Goal: Information Seeking & Learning: Learn about a topic

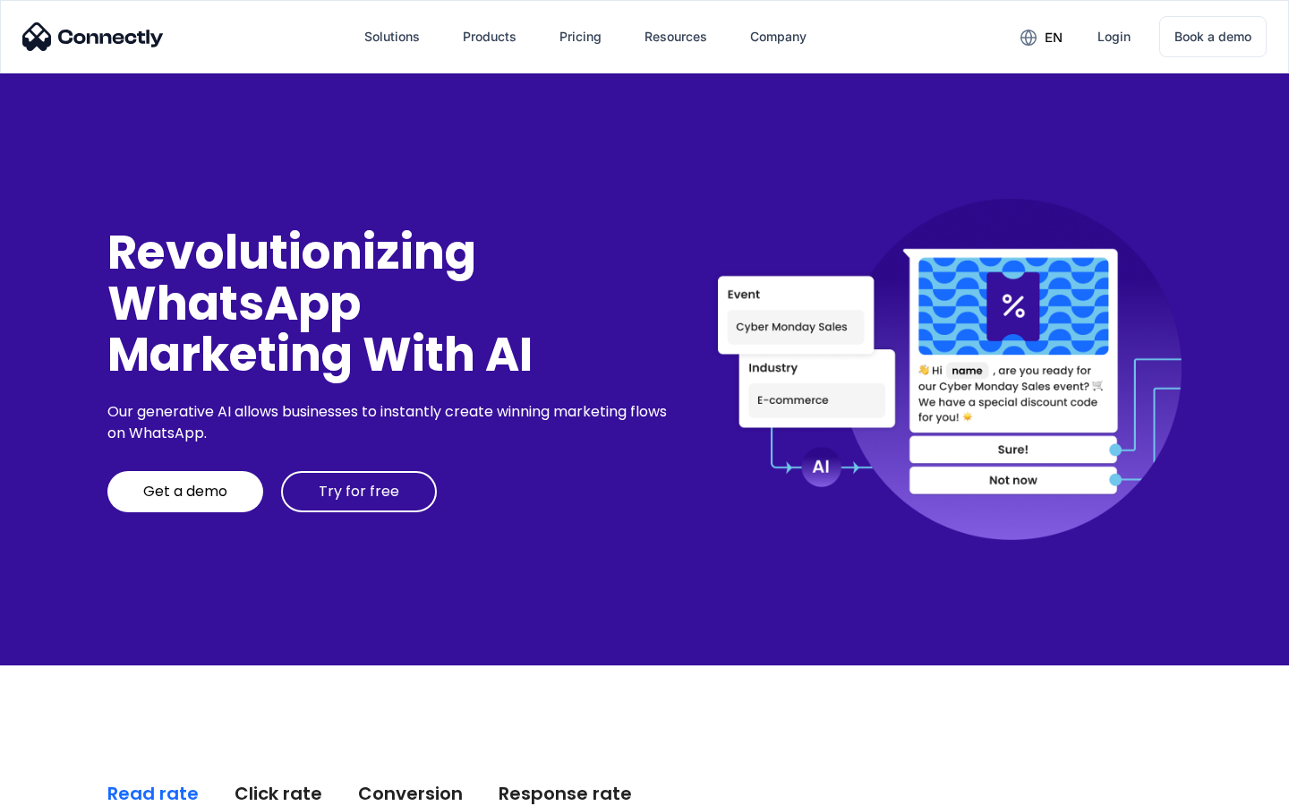
scroll to position [4558, 0]
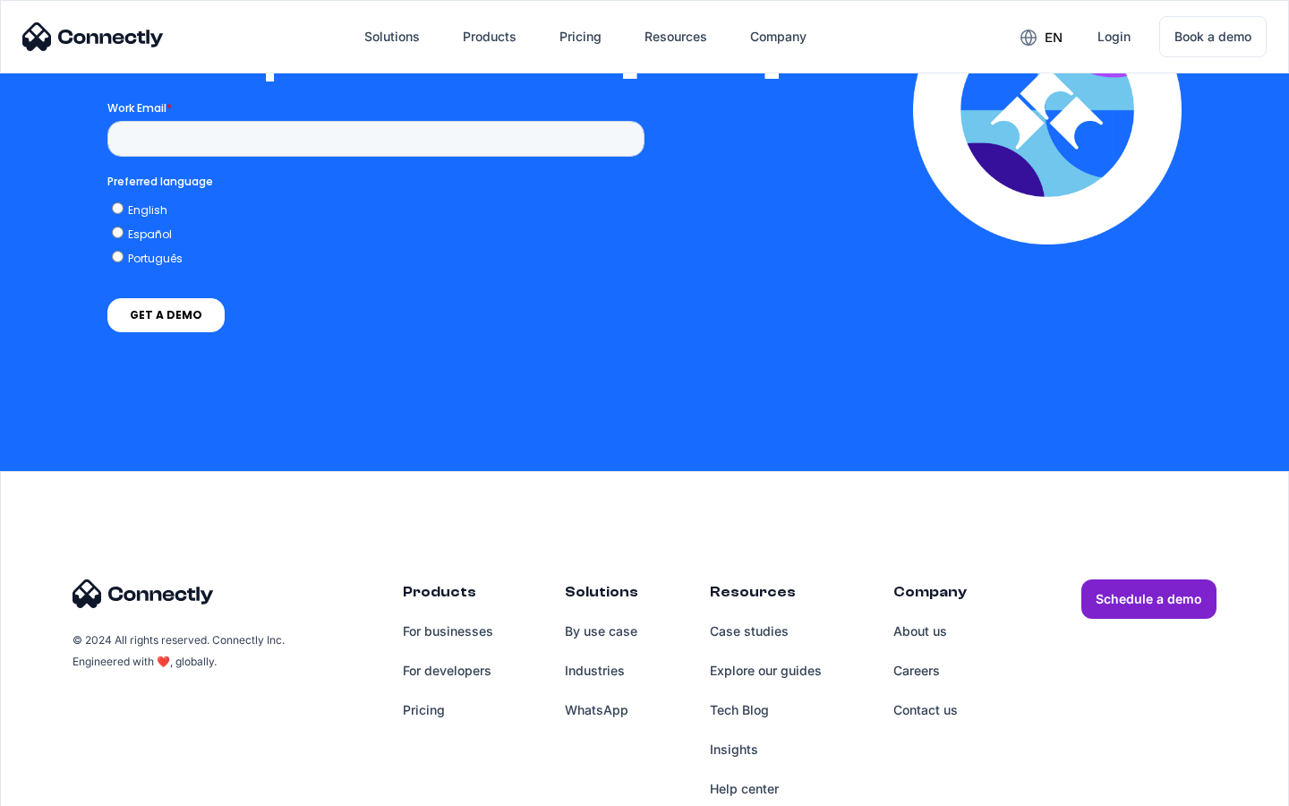
scroll to position [3930, 0]
